Goal: Download file/media

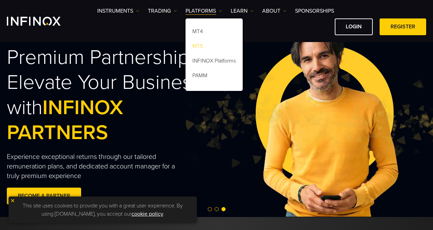
click at [198, 47] on link "MT5" at bounding box center [213, 47] width 57 height 15
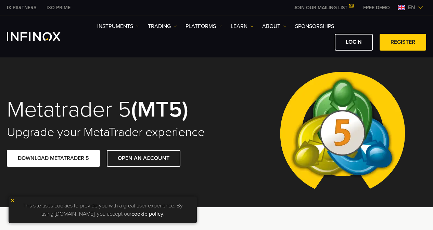
click at [70, 159] on link "DOWNLOAD METATRADER 5" at bounding box center [53, 158] width 93 height 17
click at [13, 201] on img at bounding box center [12, 200] width 5 height 5
